Goal: Find specific page/section: Find specific page/section

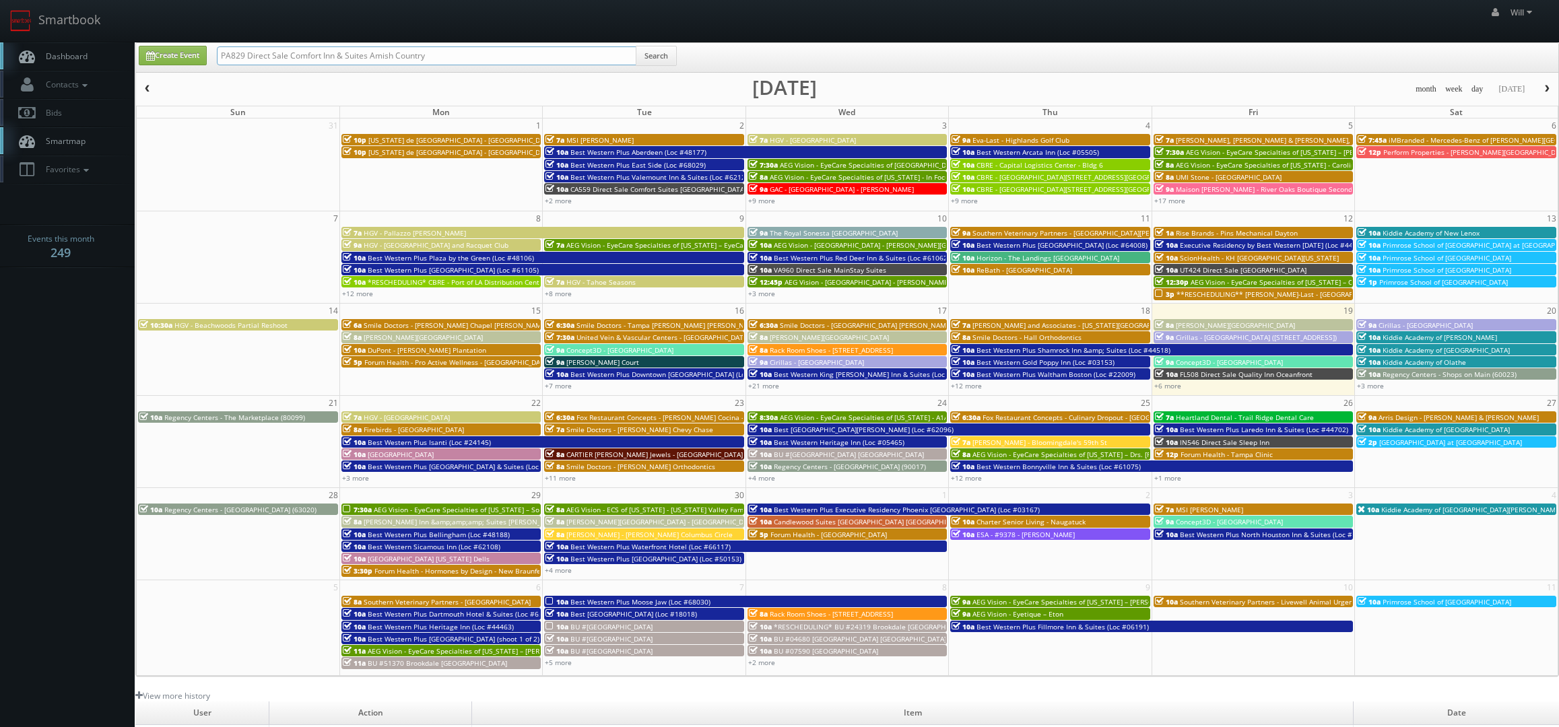
drag, startPoint x: 451, startPoint y: 56, endPoint x: 38, endPoint y: -28, distance: 422.1
click at [38, 0] on html "Smartbook Toggle Side Navigation Toggle Top Navigation Will Will Profile Logout…" at bounding box center [779, 477] width 1559 height 954
paste input "(09-04-25) Hampton Inn Broken Arrow"
type input "([DATE]) [GEOGRAPHIC_DATA] [GEOGRAPHIC_DATA]"
drag, startPoint x: 263, startPoint y: 54, endPoint x: 54, endPoint y: 45, distance: 209.0
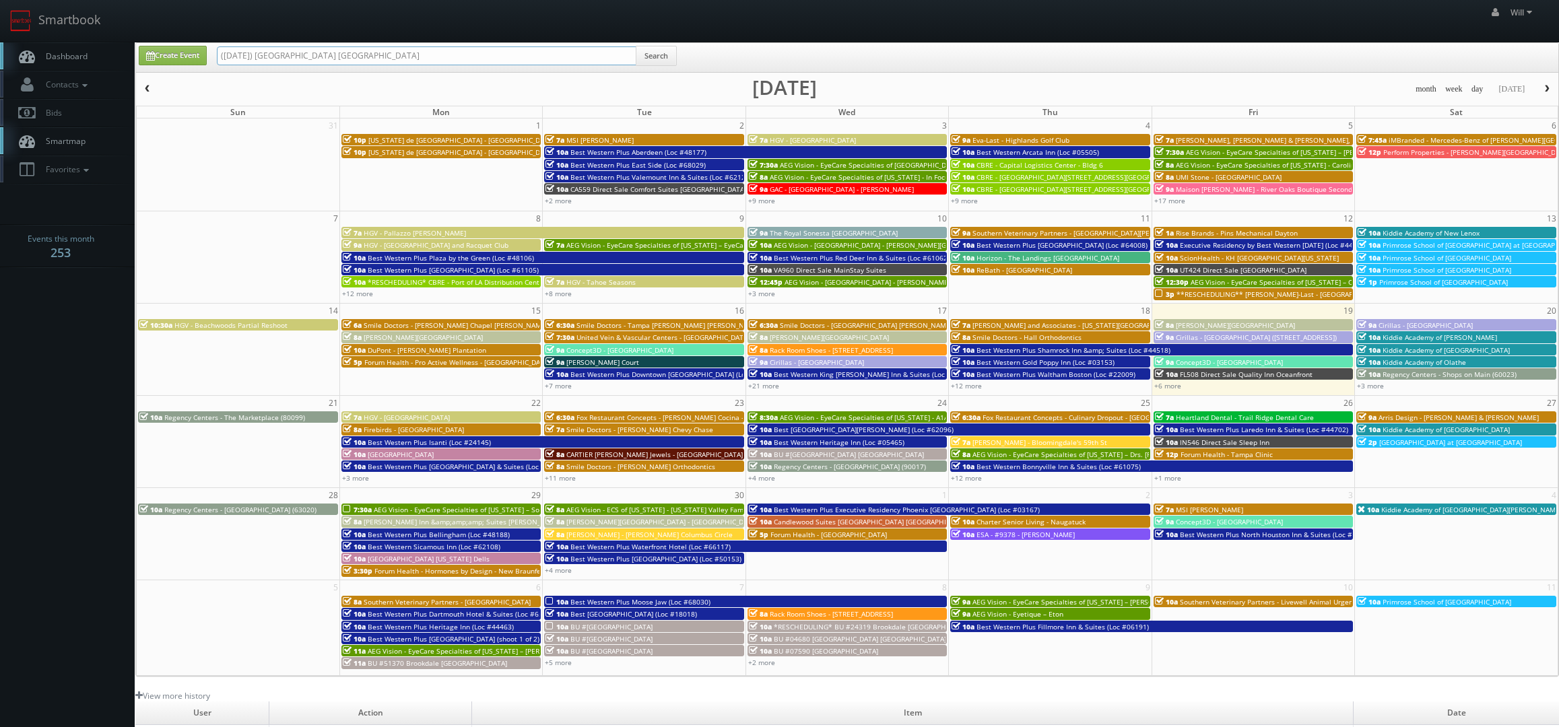
click at [2, 32] on body "Smartbook Toggle Side Navigation Toggle Top Navigation Will Will Profile Logout…" at bounding box center [779, 477] width 1559 height 954
type input "Hampton Inn Broken Arrow"
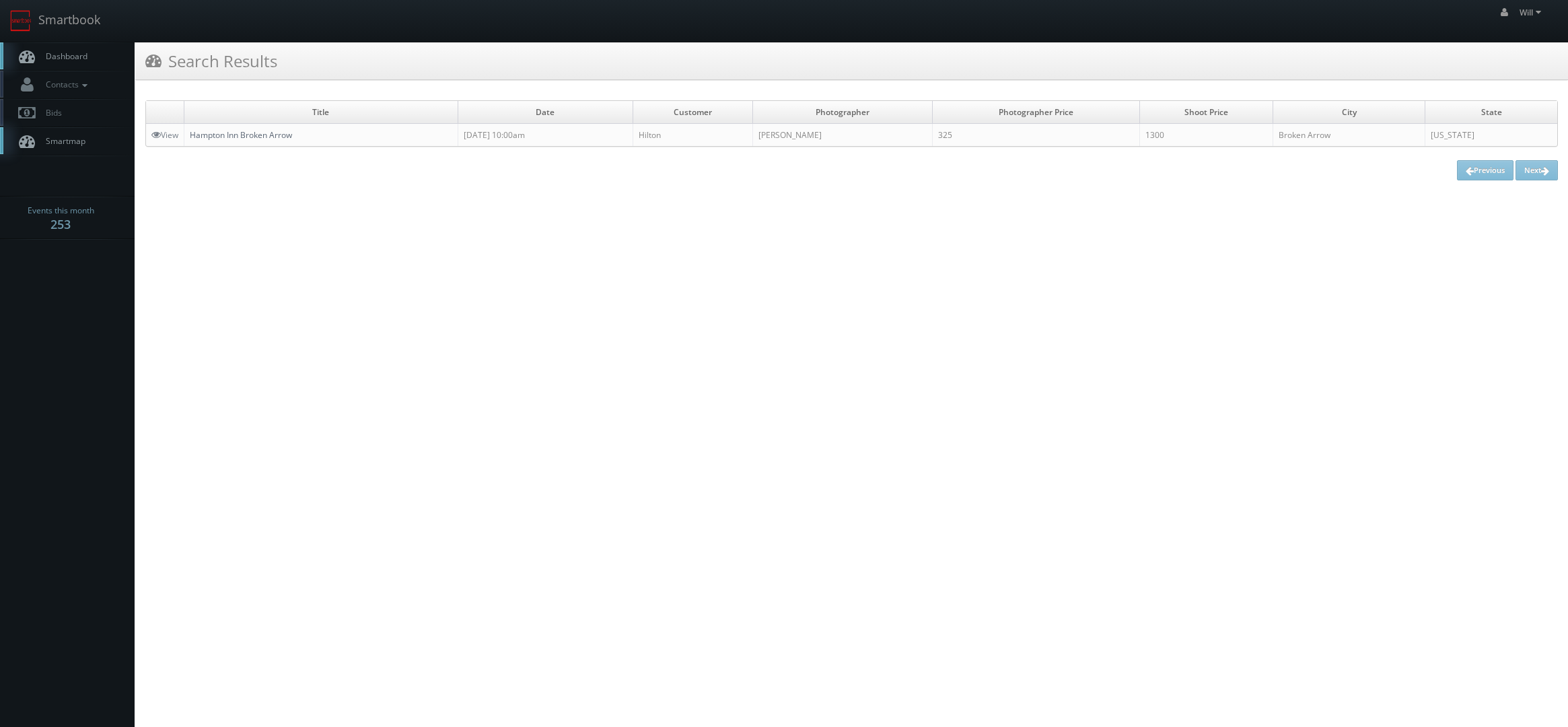
click at [238, 133] on link "Hampton Inn Broken Arrow" at bounding box center [241, 134] width 102 height 11
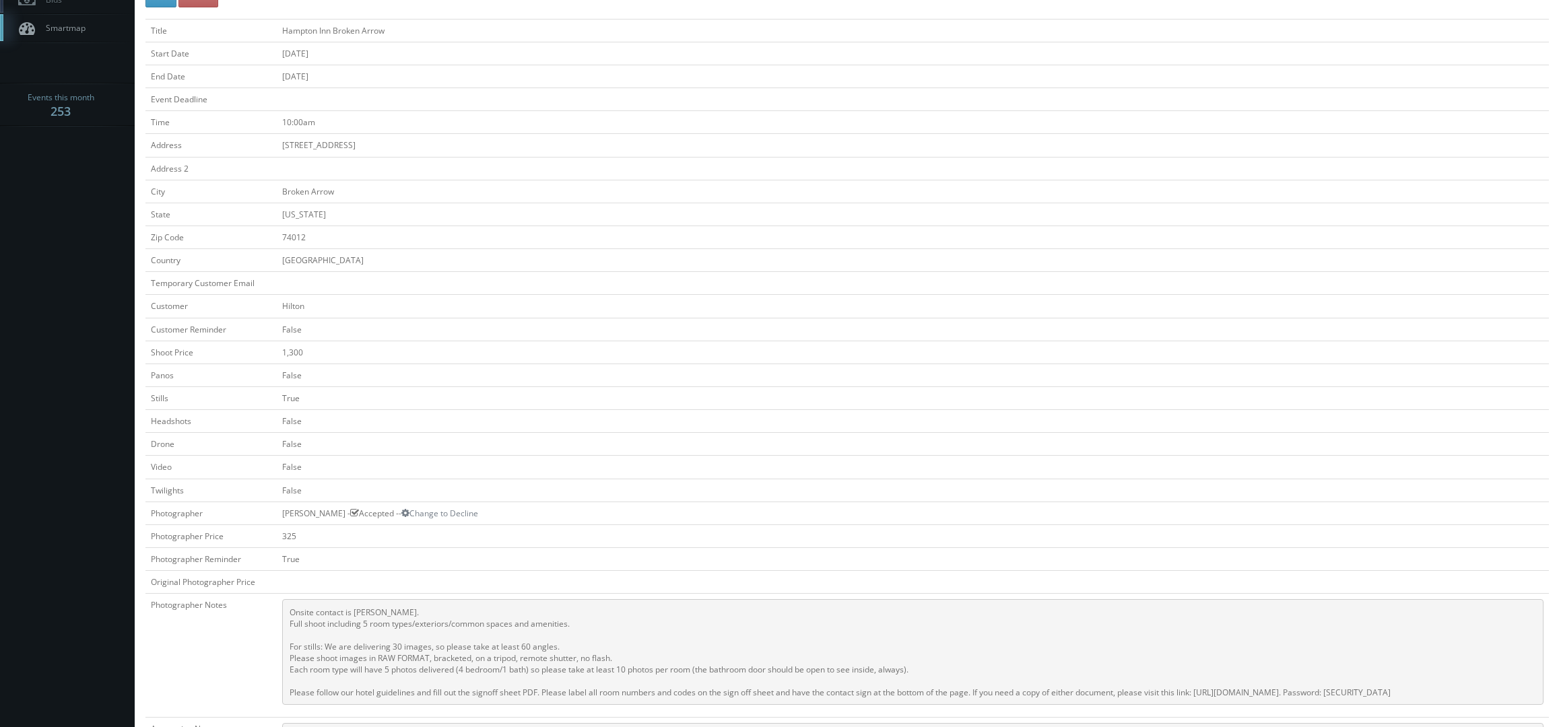
scroll to position [269, 0]
